Goal: Task Accomplishment & Management: Use online tool/utility

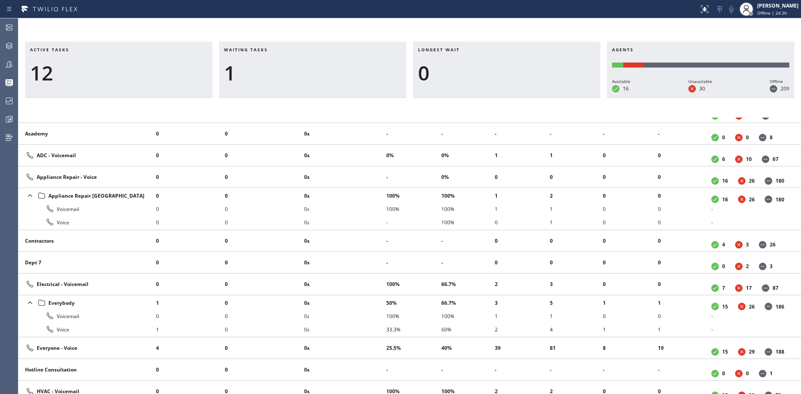
scroll to position [255, 0]
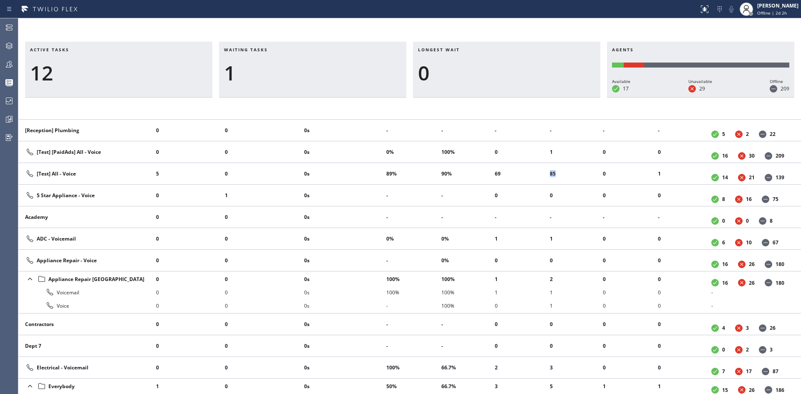
drag, startPoint x: 561, startPoint y: 172, endPoint x: 521, endPoint y: 168, distance: 39.3
click at [521, 168] on tr "[Test] All - Voice 5 0 0s 89% 90% 69 85 0 1 14 21 139" at bounding box center [409, 174] width 782 height 22
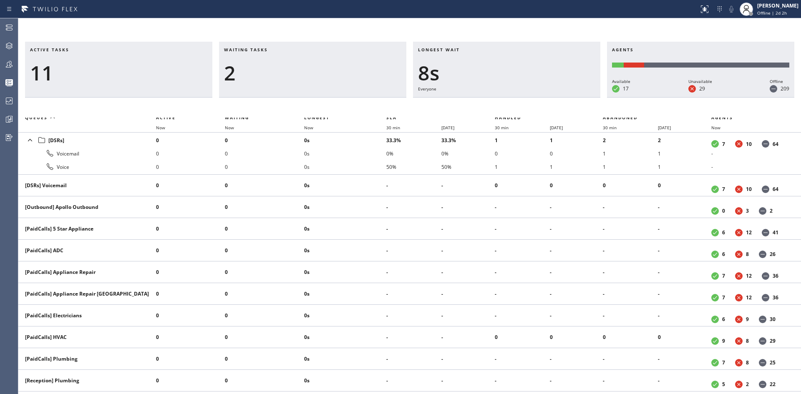
scroll to position [0, 0]
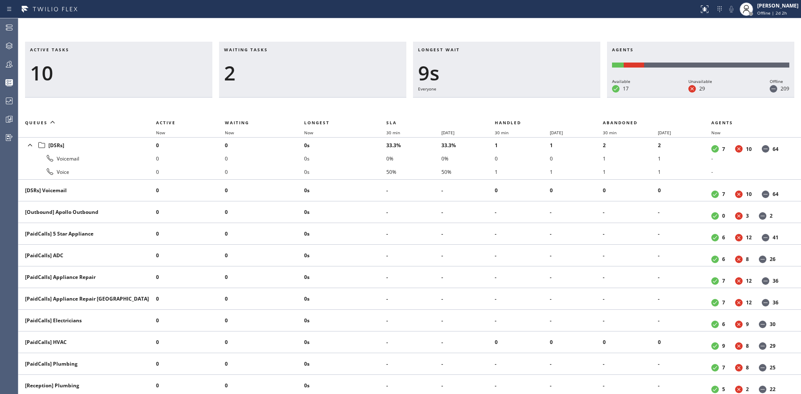
click at [128, 120] on th "Queues" at bounding box center [87, 123] width 138 height 10
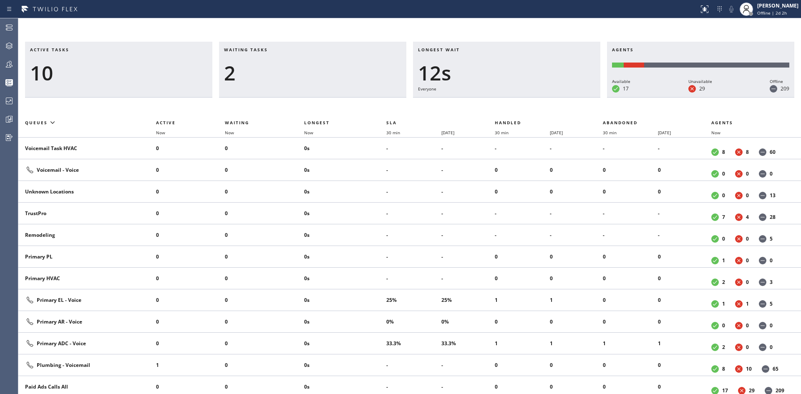
click at [59, 117] on div "Active tasks 10 Waiting tasks 2 Longest wait 12s Everyone Agents Available 17 U…" at bounding box center [409, 218] width 782 height 352
click at [53, 125] on icon at bounding box center [53, 122] width 10 height 10
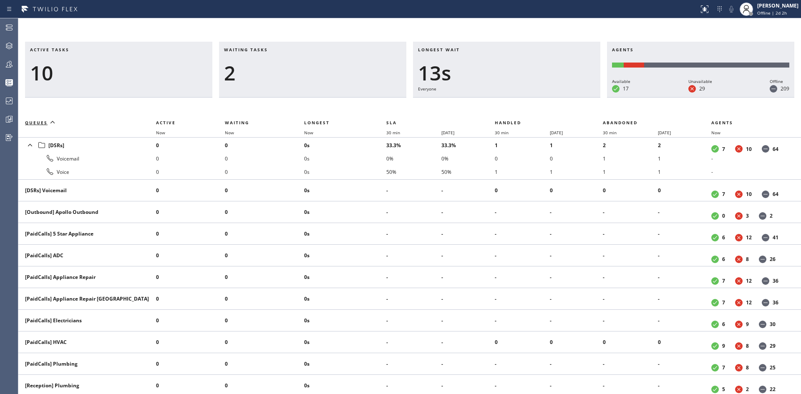
click at [51, 123] on icon at bounding box center [53, 122] width 10 height 10
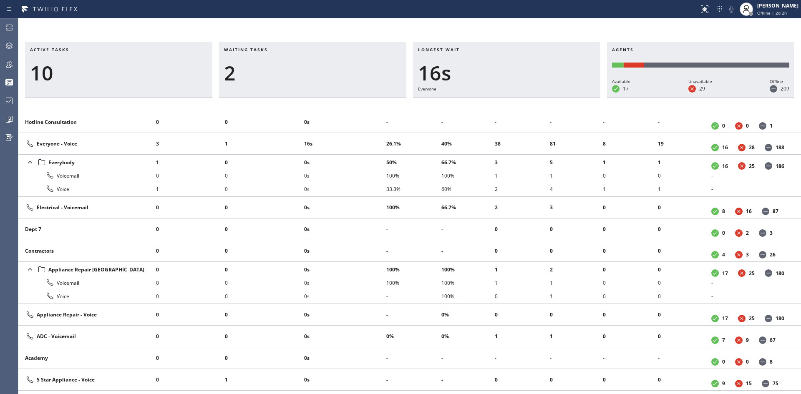
scroll to position [375, 0]
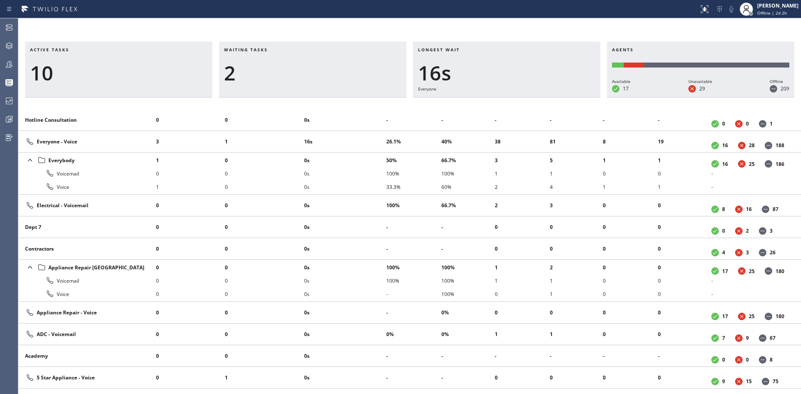
click at [78, 160] on div "Everybody" at bounding box center [87, 160] width 124 height 12
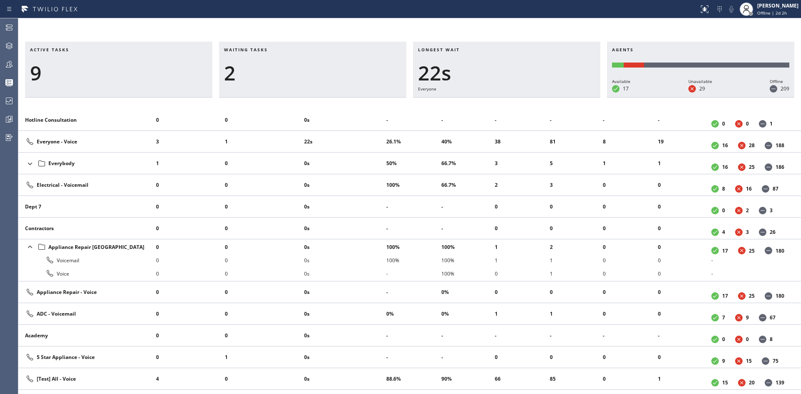
click at [85, 248] on div "Appliance Repair [GEOGRAPHIC_DATA]" at bounding box center [87, 247] width 124 height 12
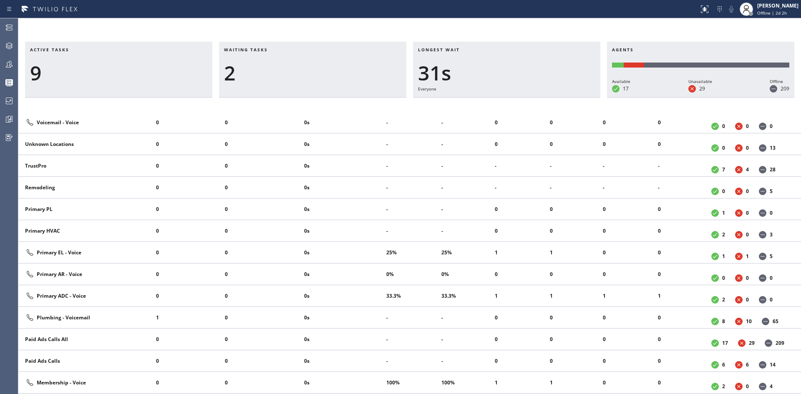
scroll to position [0, 0]
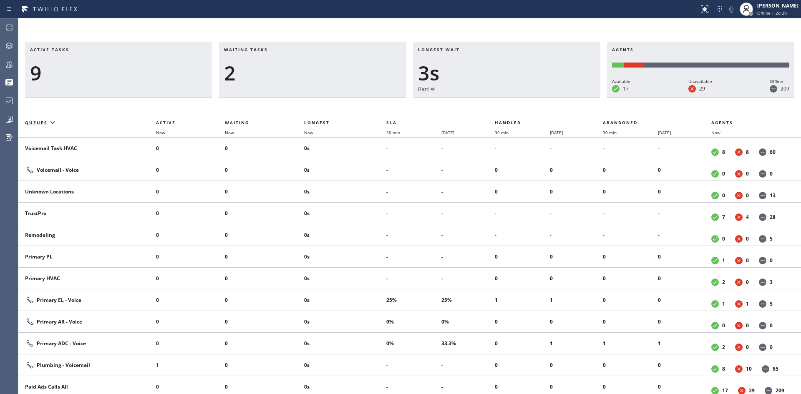
drag, startPoint x: 395, startPoint y: 22, endPoint x: 402, endPoint y: 28, distance: 9.8
click at [395, 22] on div "Active tasks 9 Waiting tasks 2 Longest wait 3s [Test] All Agents Available 17 U…" at bounding box center [409, 206] width 782 height 376
click at [341, 70] on div "4" at bounding box center [312, 73] width 177 height 24
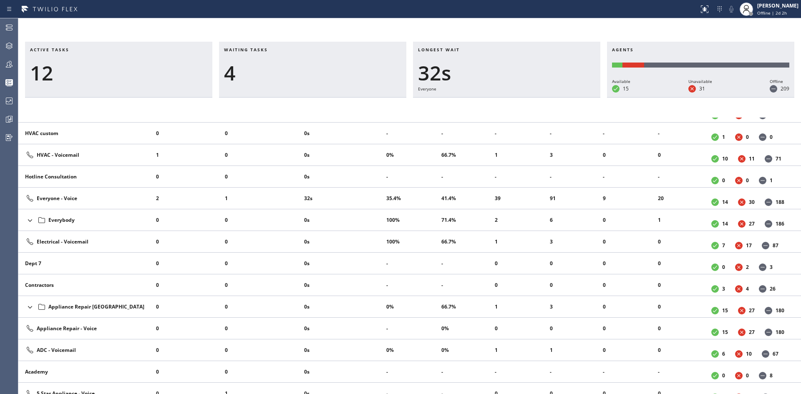
scroll to position [334, 0]
